Goal: Find specific page/section: Locate a particular part of the current website

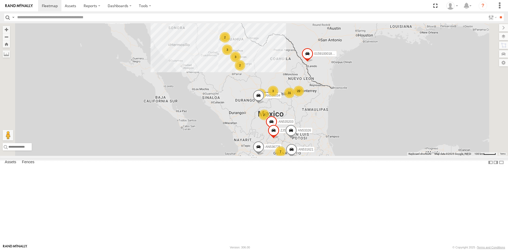
click at [34, 18] on input "text" at bounding box center [250, 17] width 471 height 8
type input "***"
click at [497, 13] on input "**" at bounding box center [500, 17] width 6 height 8
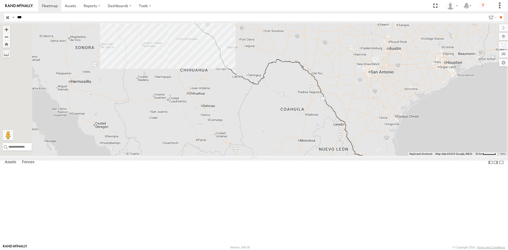
click at [0, 0] on div "686" at bounding box center [0, 0] width 0 height 0
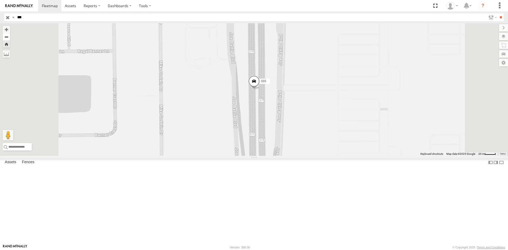
click at [10, 38] on button "Zoom out" at bounding box center [6, 36] width 7 height 7
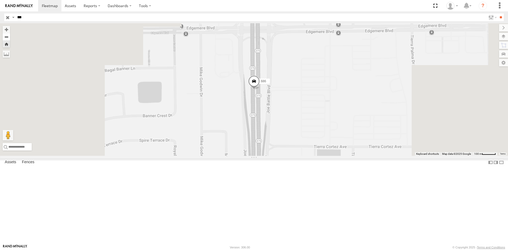
click at [10, 38] on button "Zoom out" at bounding box center [6, 36] width 7 height 7
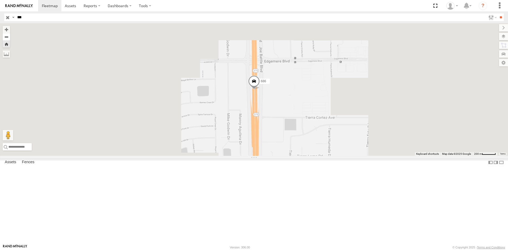
click at [10, 38] on button "Zoom out" at bounding box center [6, 36] width 7 height 7
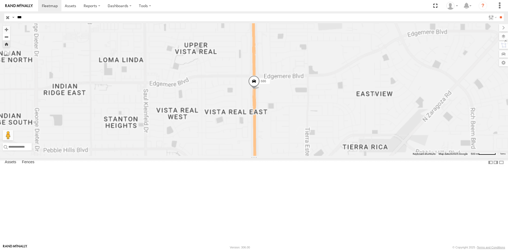
click at [10, 38] on button "Zoom out" at bounding box center [6, 36] width 7 height 7
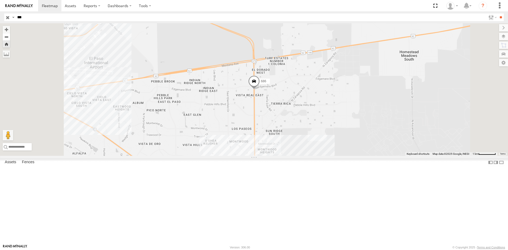
click at [10, 38] on button "Zoom out" at bounding box center [6, 36] width 7 height 7
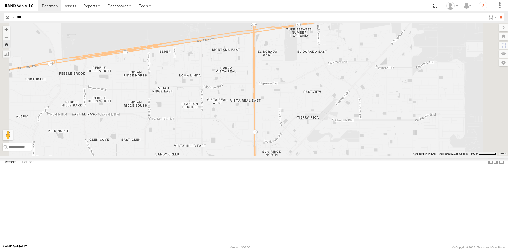
click at [0, 0] on div "686" at bounding box center [0, 0] width 0 height 0
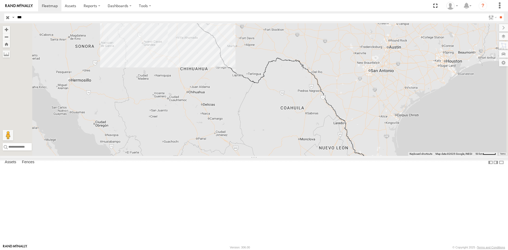
click at [0, 0] on div "686" at bounding box center [0, 0] width 0 height 0
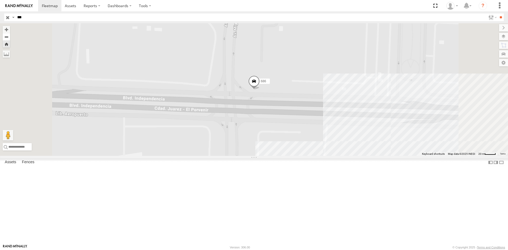
click at [10, 35] on button "Zoom out" at bounding box center [6, 36] width 7 height 7
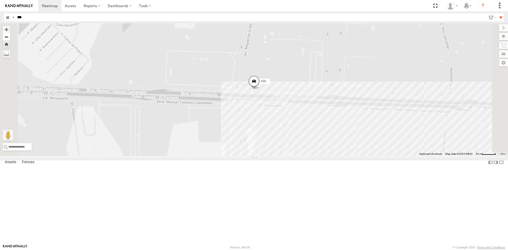
click at [10, 35] on button "Zoom out" at bounding box center [6, 36] width 7 height 7
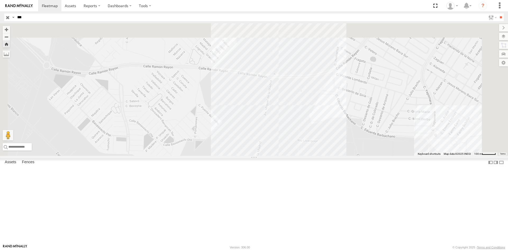
drag, startPoint x: 333, startPoint y: 51, endPoint x: 341, endPoint y: 145, distance: 94.2
click at [341, 145] on div "686" at bounding box center [254, 89] width 508 height 132
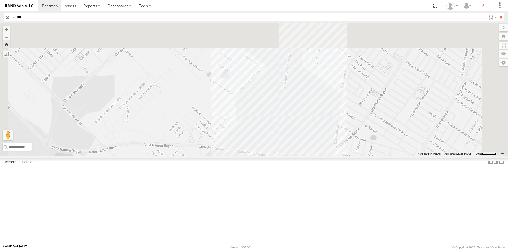
drag, startPoint x: 364, startPoint y: 68, endPoint x: 354, endPoint y: 154, distance: 86.2
click at [355, 156] on div "686" at bounding box center [254, 89] width 508 height 132
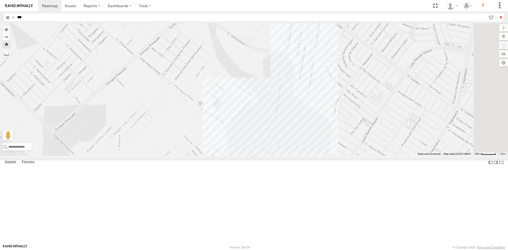
click at [368, 108] on div "686" at bounding box center [254, 89] width 508 height 132
click at [0, 0] on div "Cruce" at bounding box center [0, 0] width 0 height 0
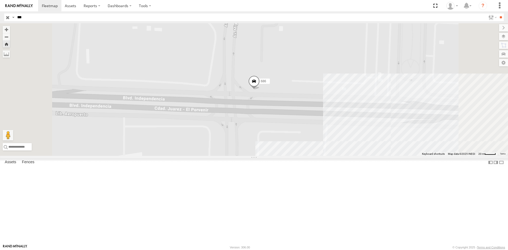
click at [260, 90] on span at bounding box center [254, 82] width 12 height 14
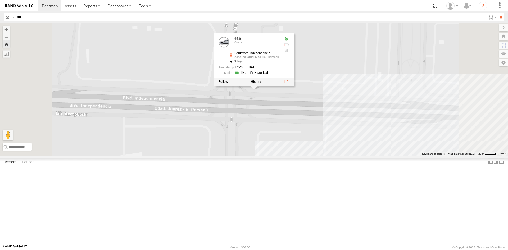
click at [439, 70] on div "686 [STREET_ADDRESS][GEOGRAPHIC_DATA][PERSON_NAME][PERSON_NAME] 31.60633 , -106…" at bounding box center [254, 89] width 508 height 132
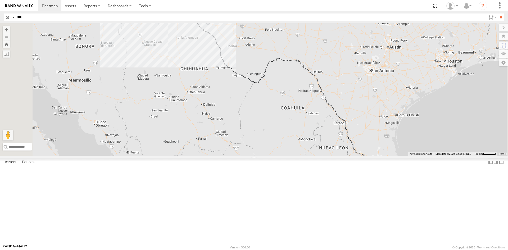
click at [0, 0] on div "Cruce" at bounding box center [0, 0] width 0 height 0
